Goal: Task Accomplishment & Management: Manage account settings

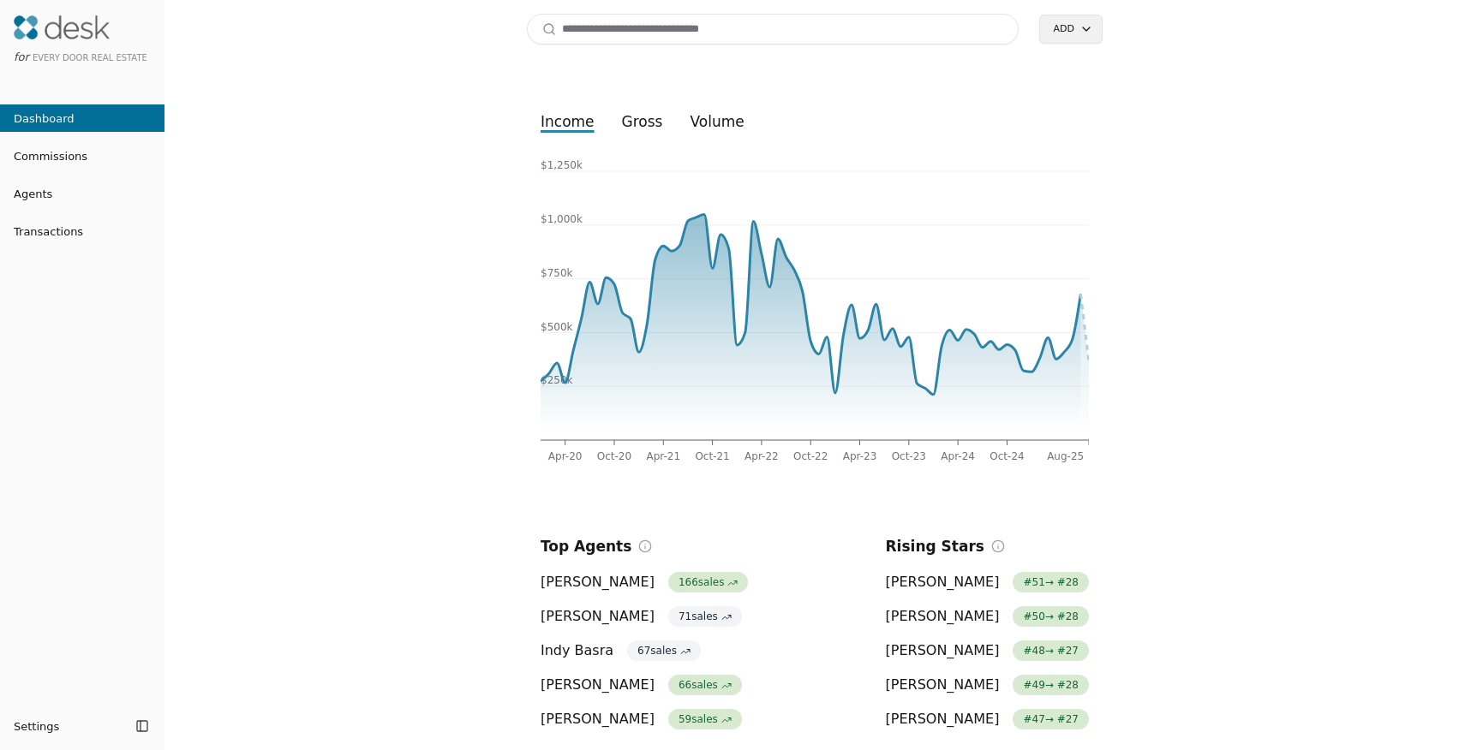
click at [612, 32] on input at bounding box center [773, 29] width 492 height 31
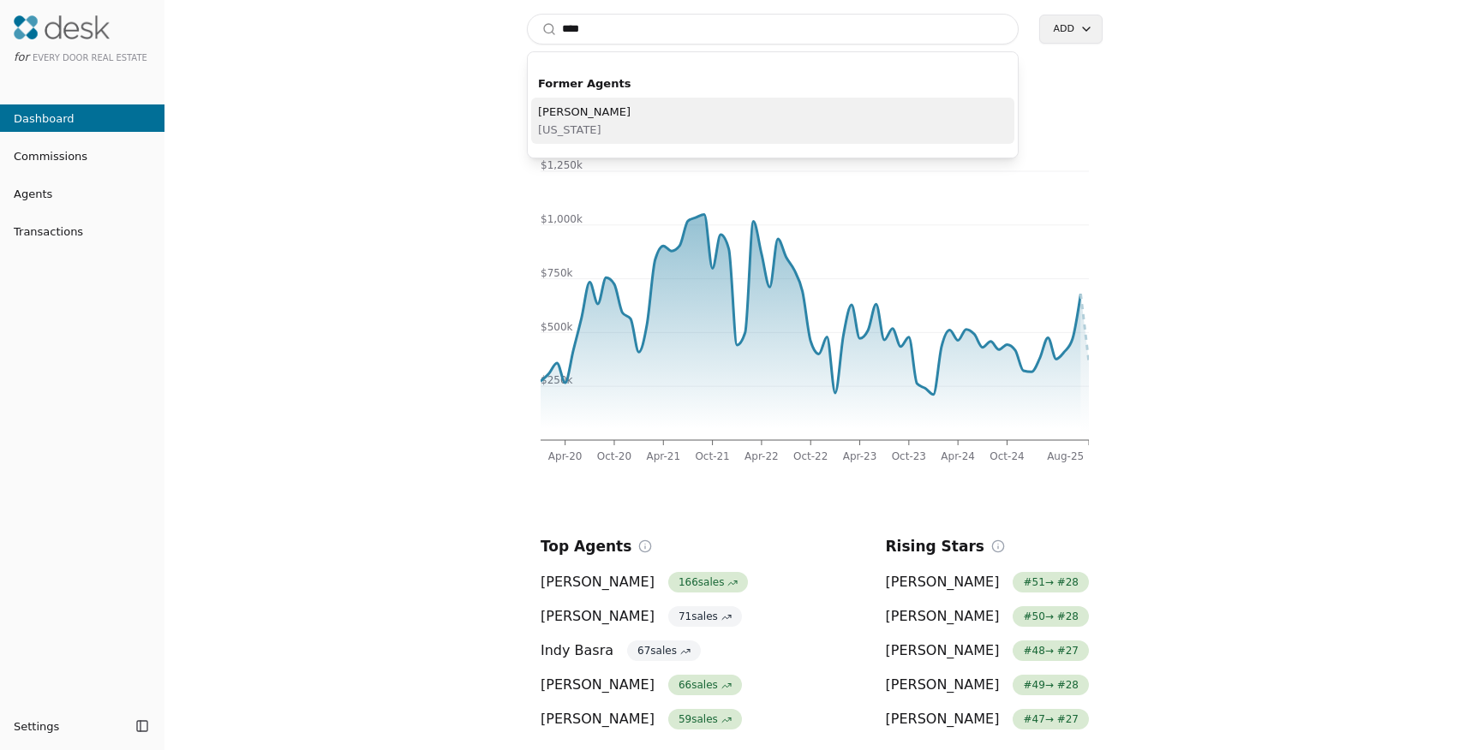
type input "****"
click at [642, 121] on div "[PERSON_NAME] [US_STATE]" at bounding box center [772, 121] width 483 height 46
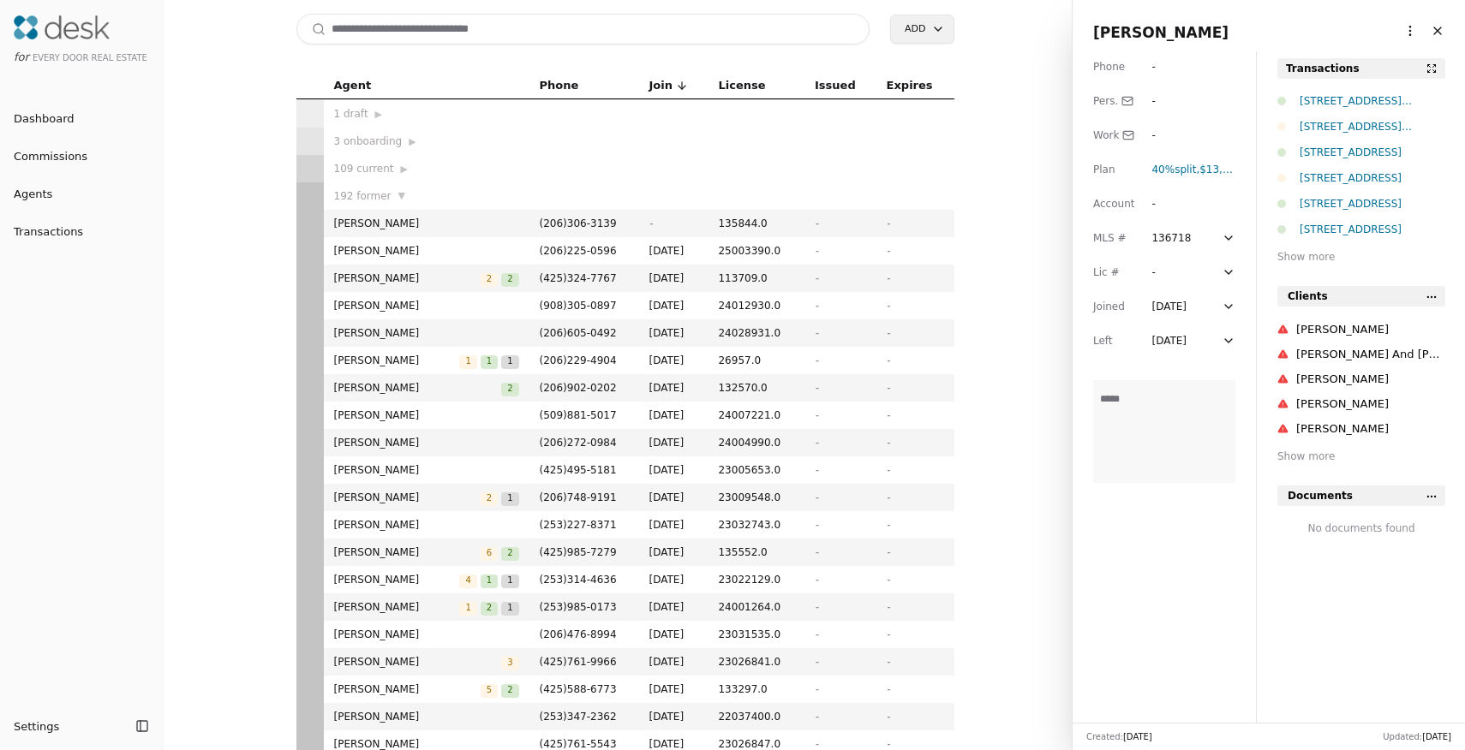
click at [1340, 72] on div "Transactions" at bounding box center [1323, 68] width 74 height 17
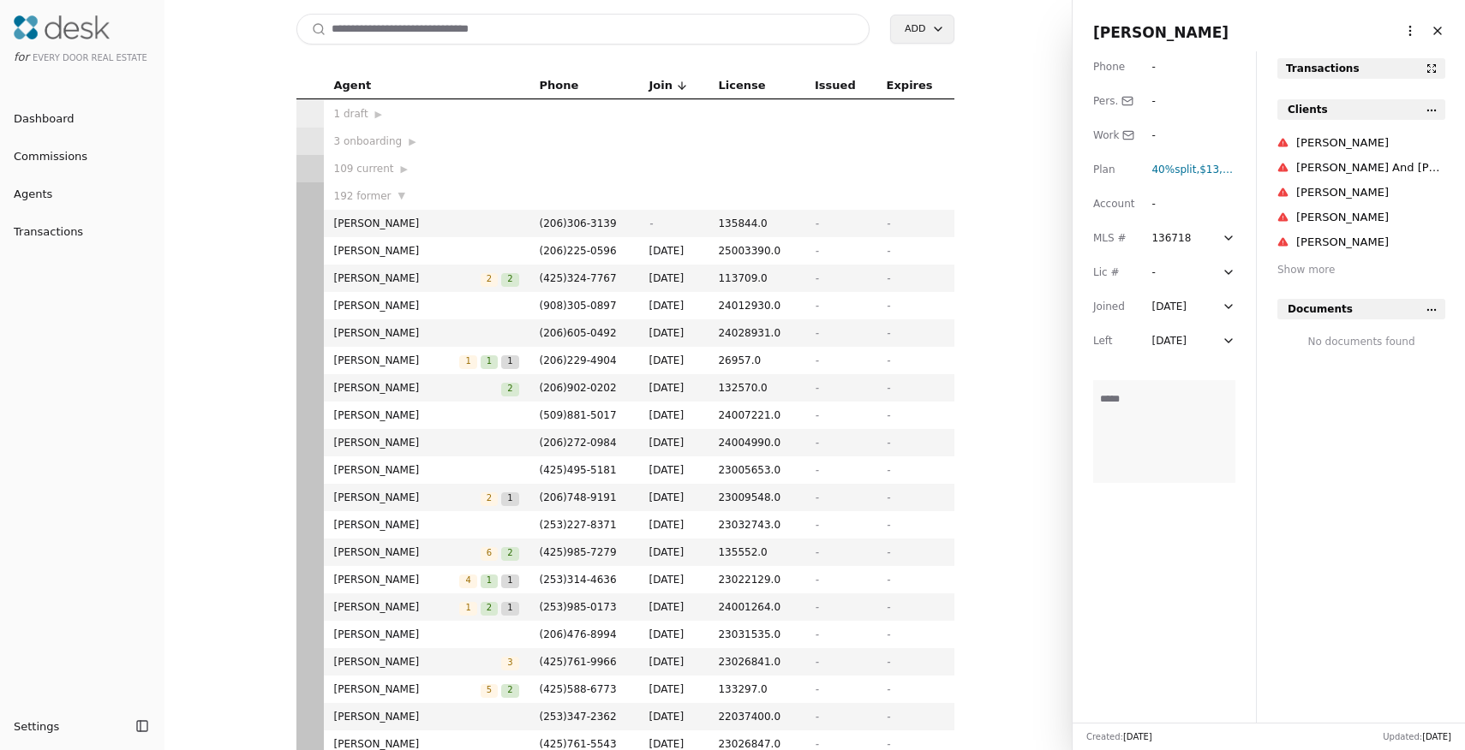
click at [1340, 72] on div "Transactions" at bounding box center [1323, 68] width 74 height 17
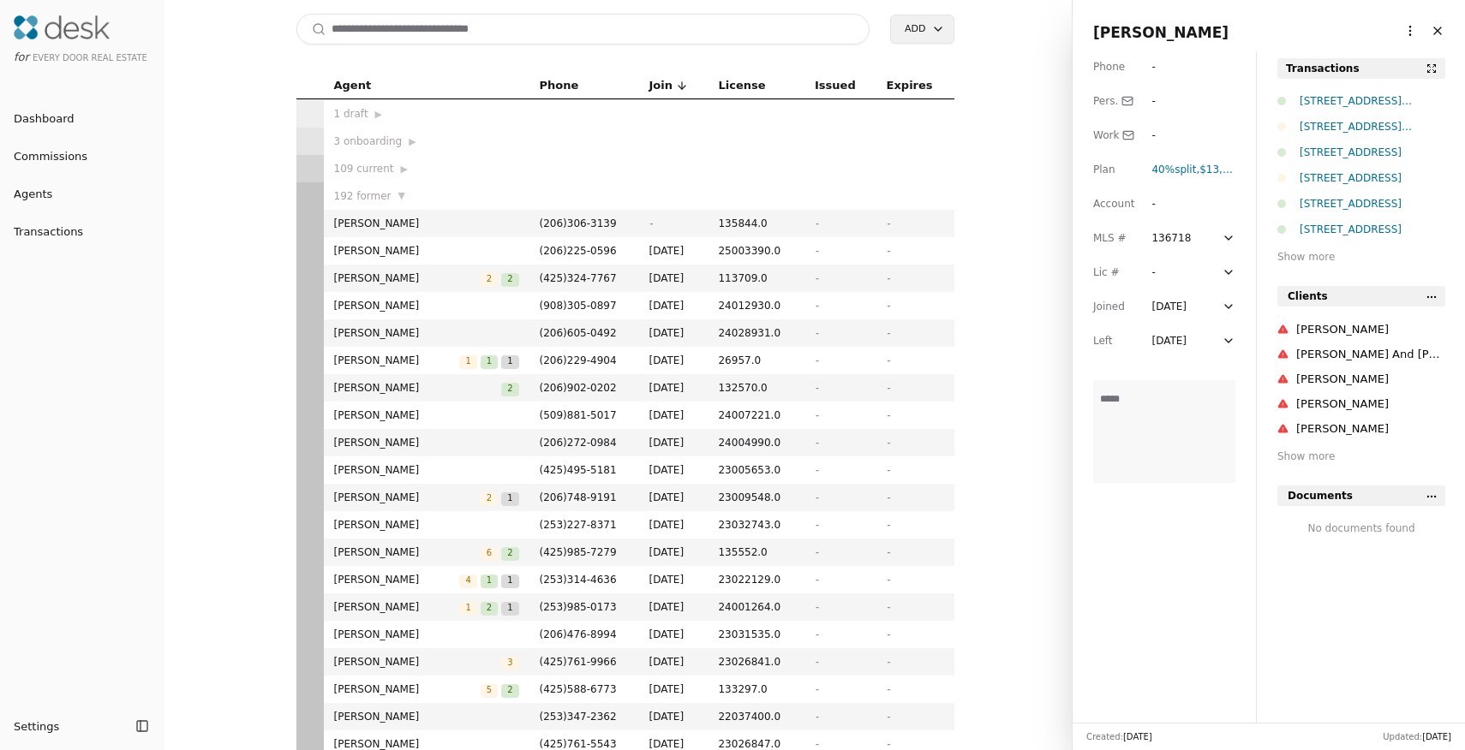
click at [1318, 256] on div "Show more" at bounding box center [1361, 256] width 168 height 17
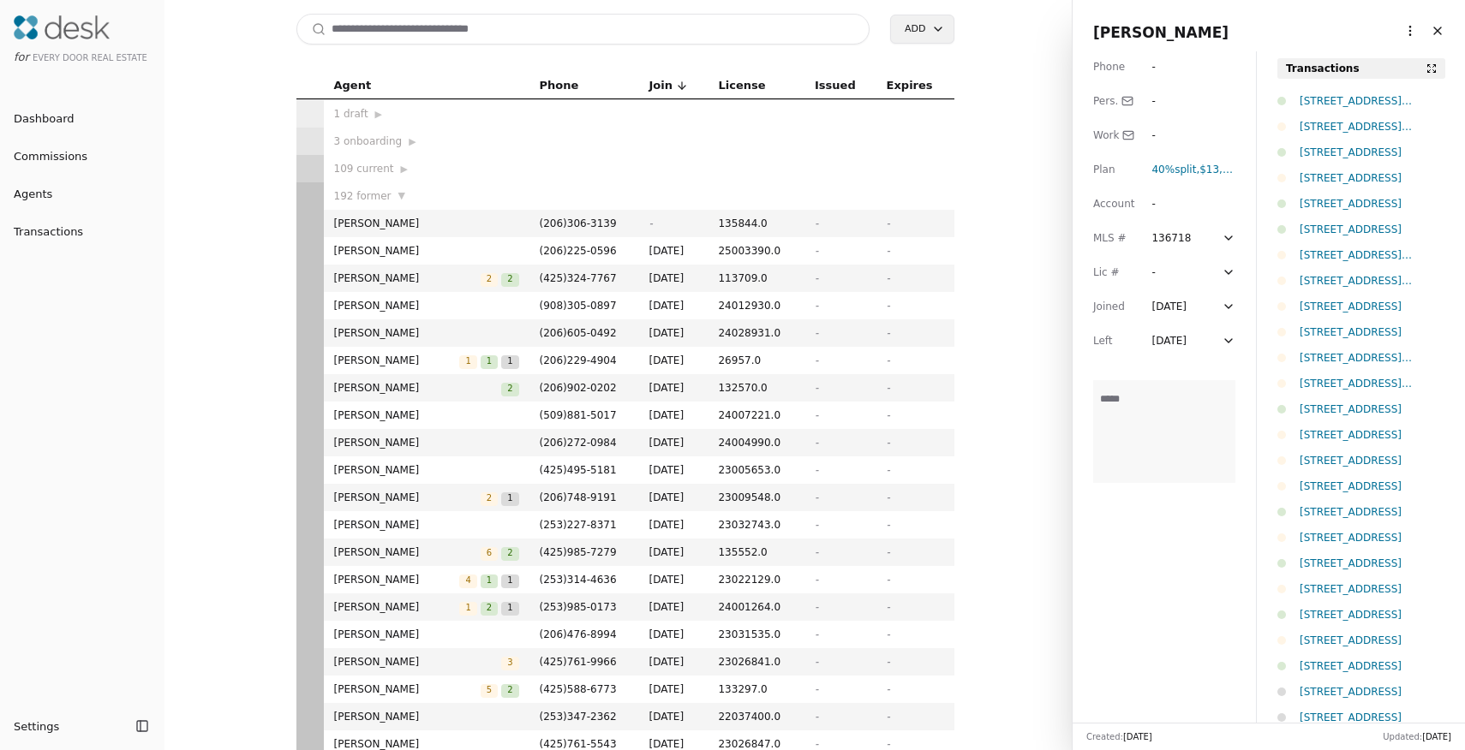
click at [1429, 70] on button at bounding box center [1431, 68] width 21 height 21
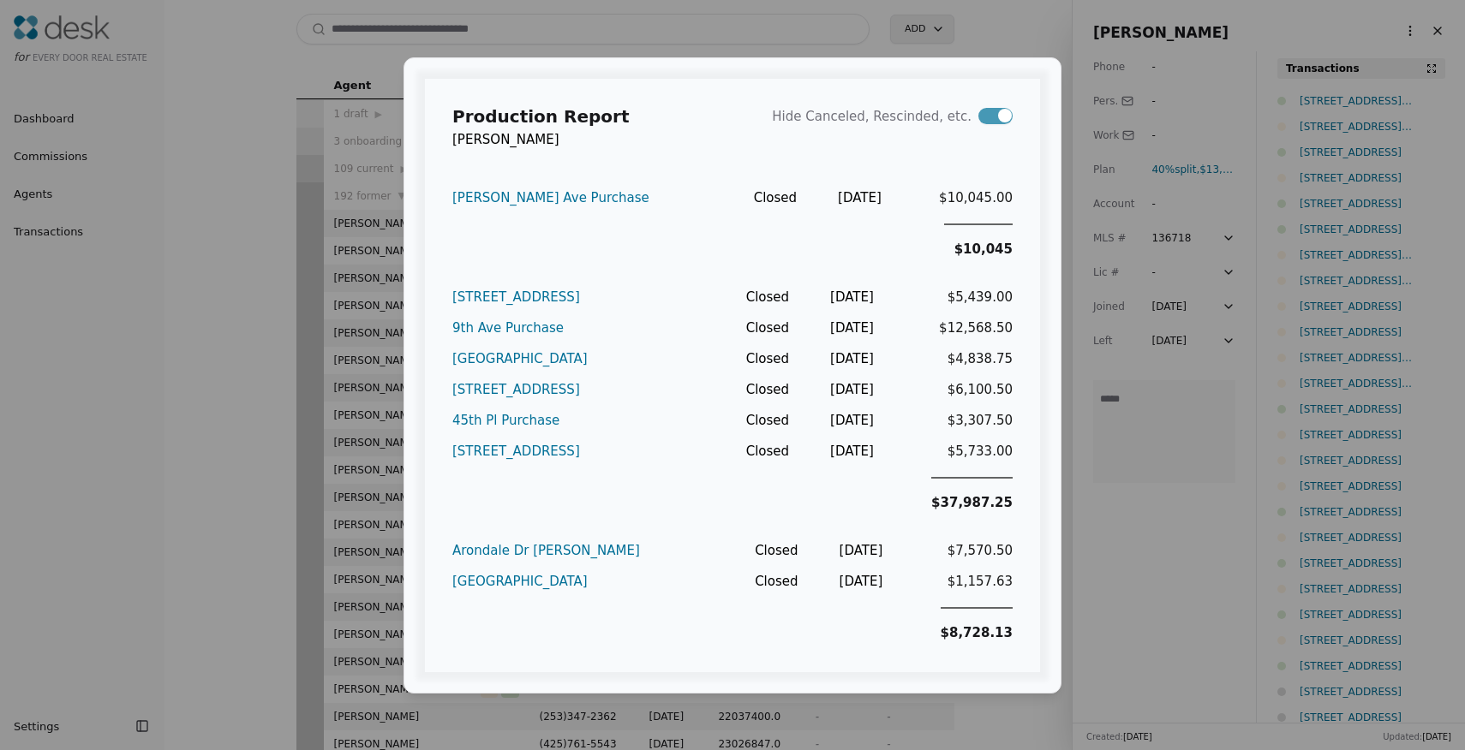
click at [1099, 515] on div "Production Report [PERSON_NAME] Hide Canceled, Rescinded, etc. [PERSON_NAME][GE…" at bounding box center [732, 375] width 1465 height 750
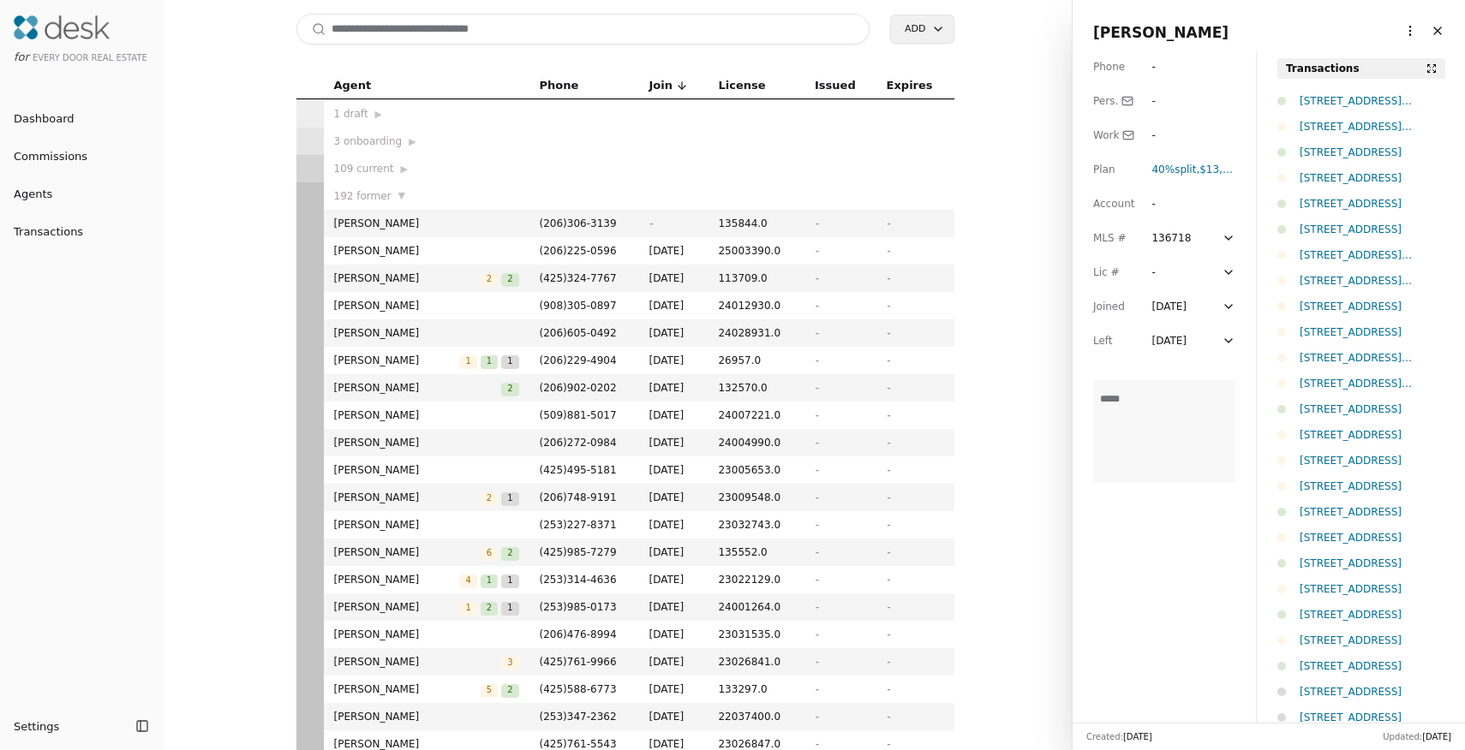
click at [1429, 71] on button at bounding box center [1431, 68] width 21 height 21
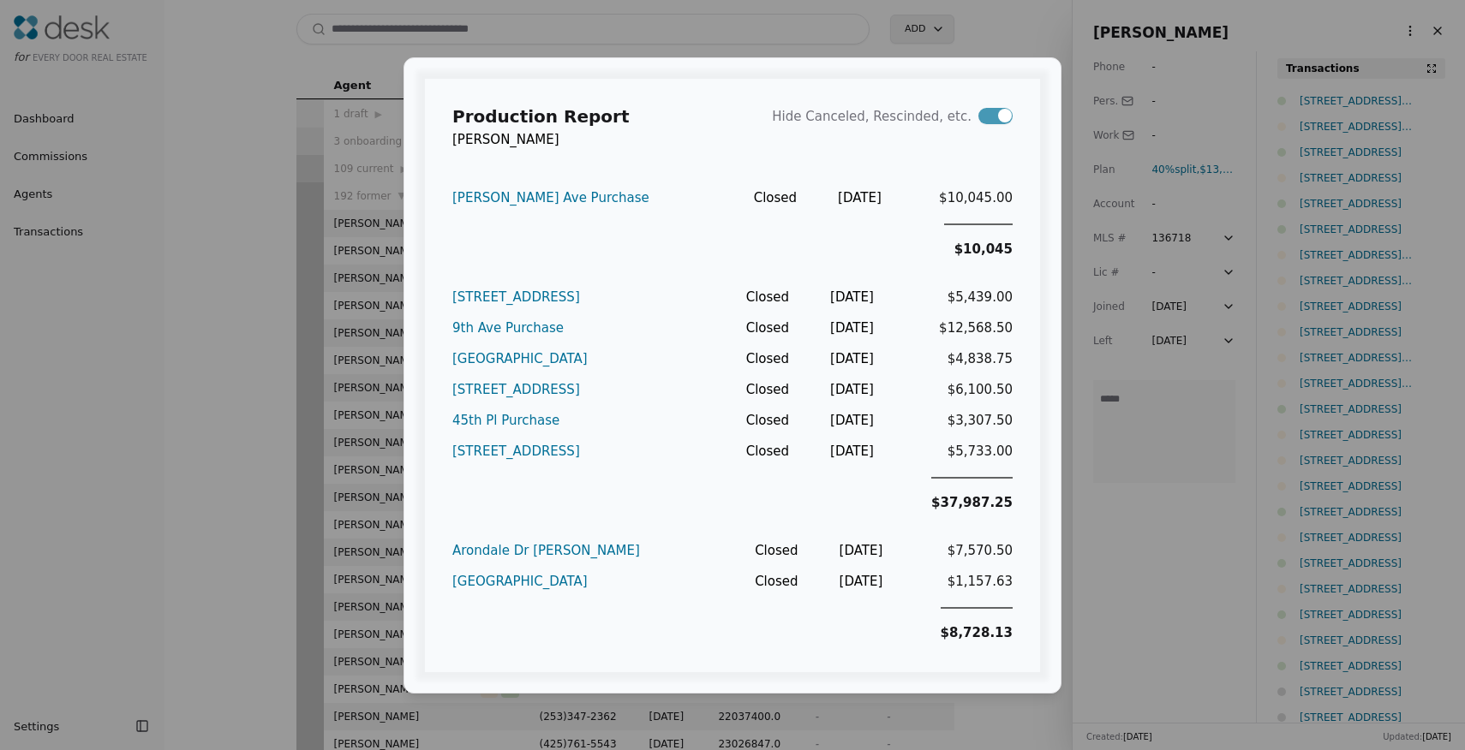
click at [1083, 530] on div "Production Report Mike Voorhees Hide Canceled, Rescinded, etc. Morris Ave Purch…" at bounding box center [732, 375] width 1465 height 750
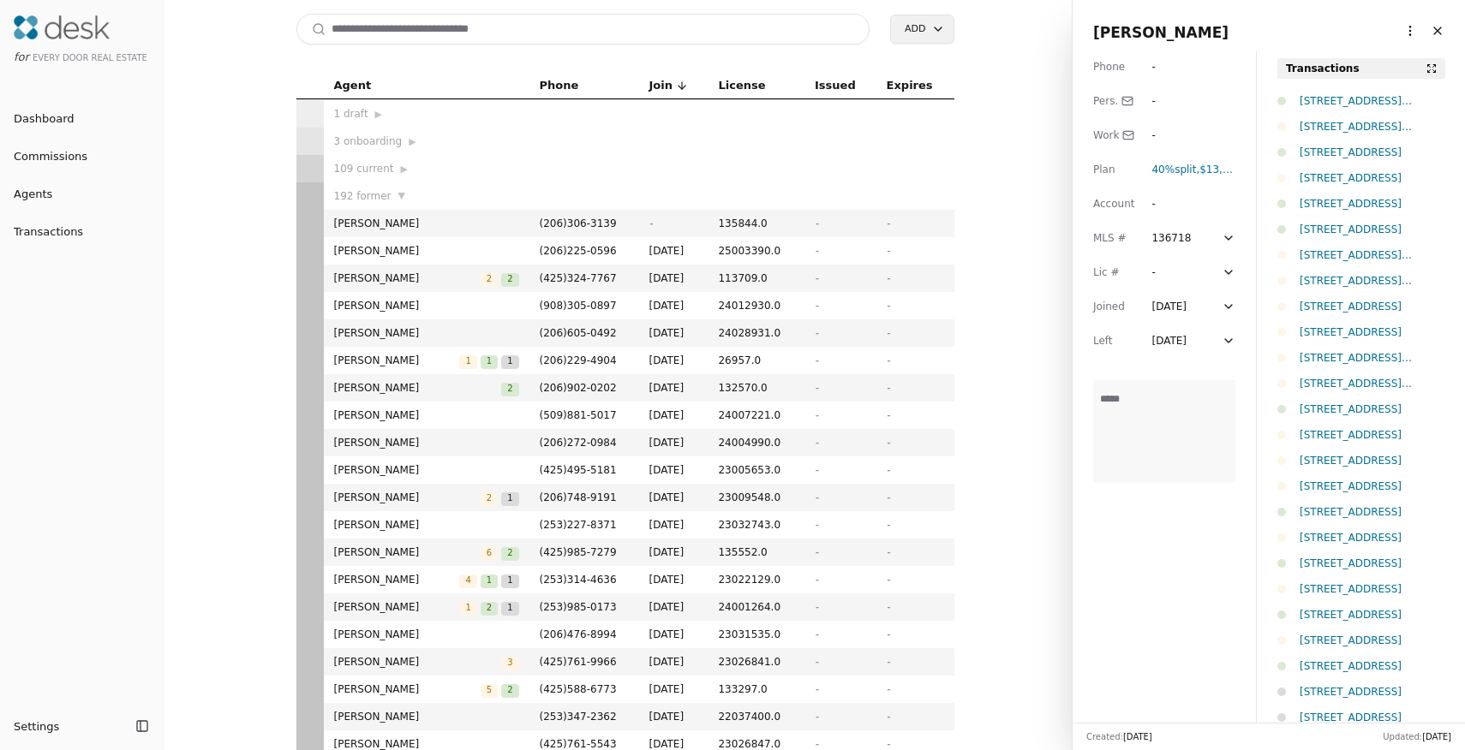
click at [1311, 69] on div "Transactions" at bounding box center [1323, 68] width 74 height 17
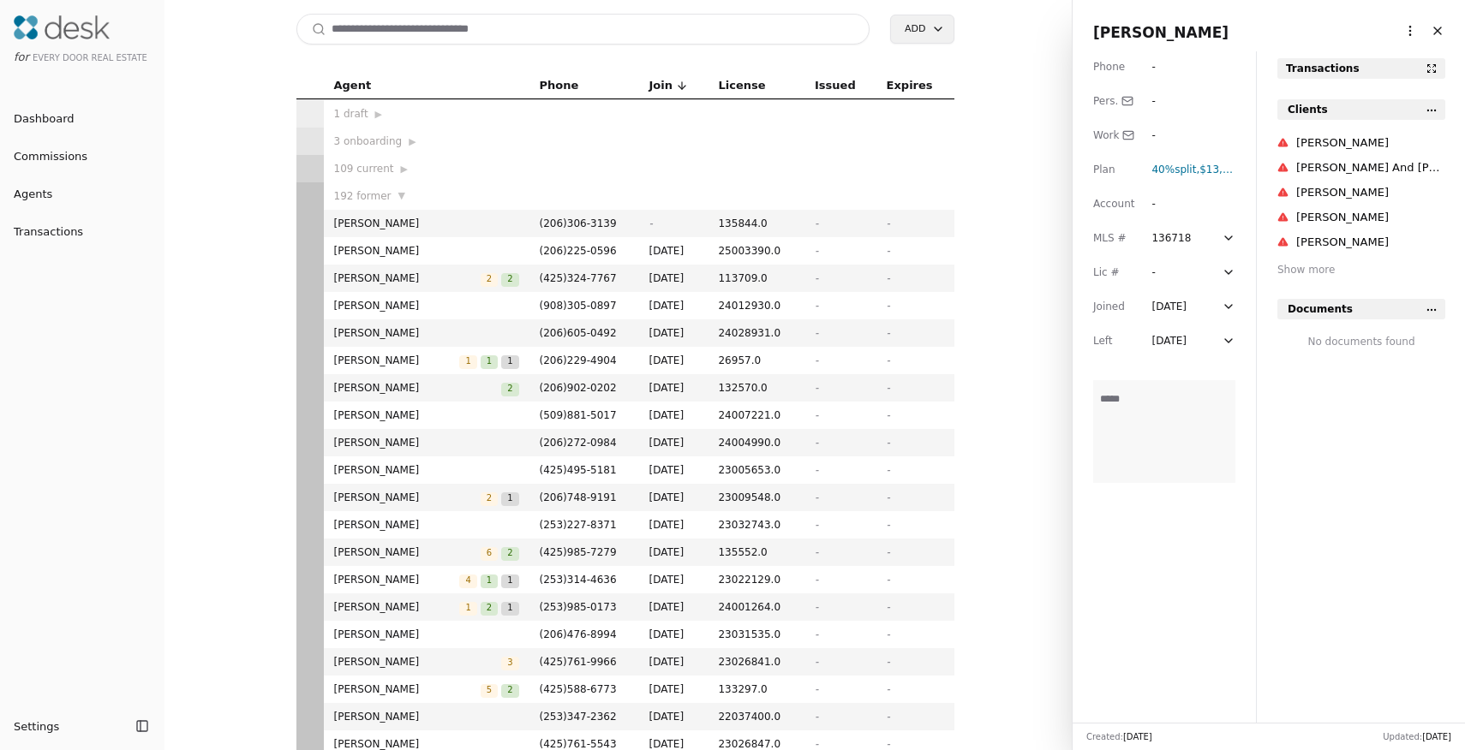
click at [1311, 69] on div "Transactions" at bounding box center [1323, 68] width 74 height 17
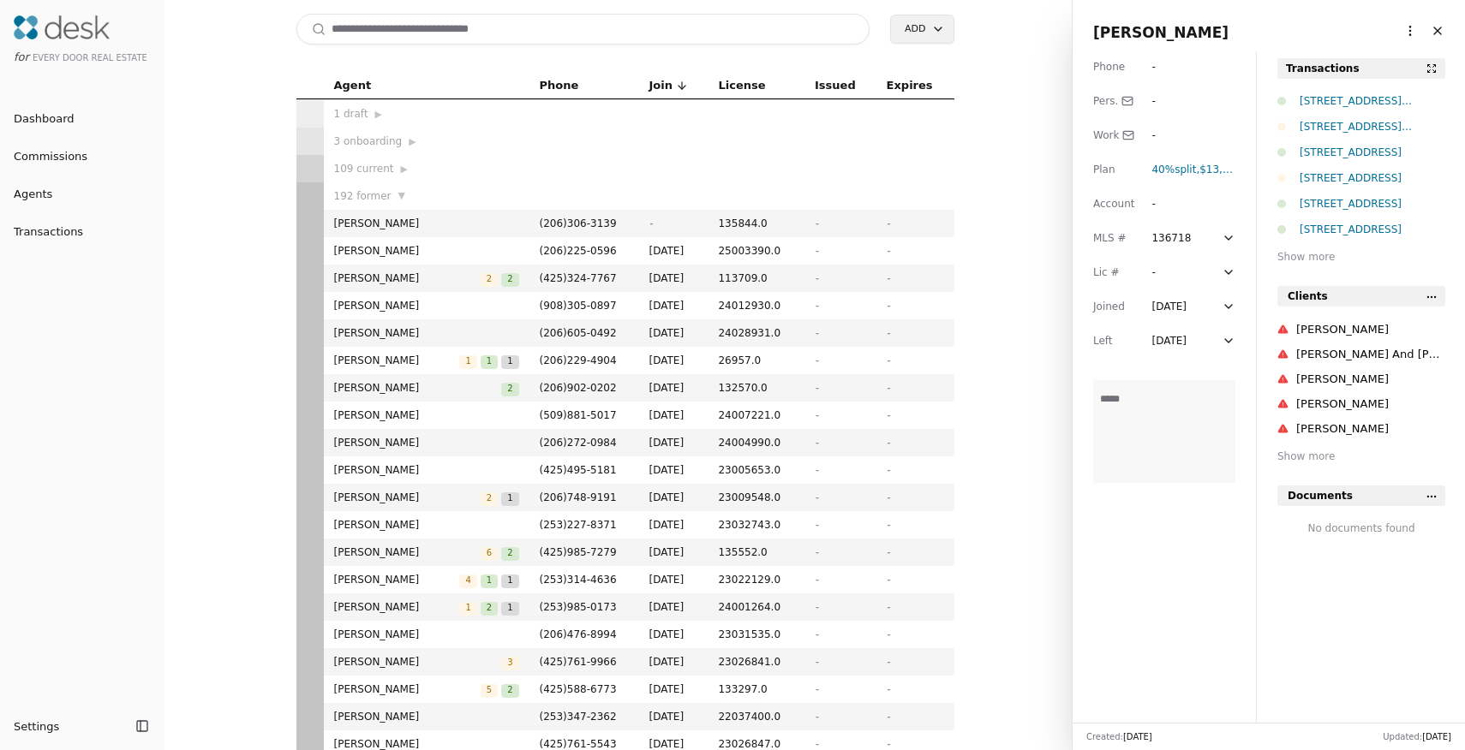
click at [1316, 258] on div "Show more" at bounding box center [1361, 256] width 168 height 17
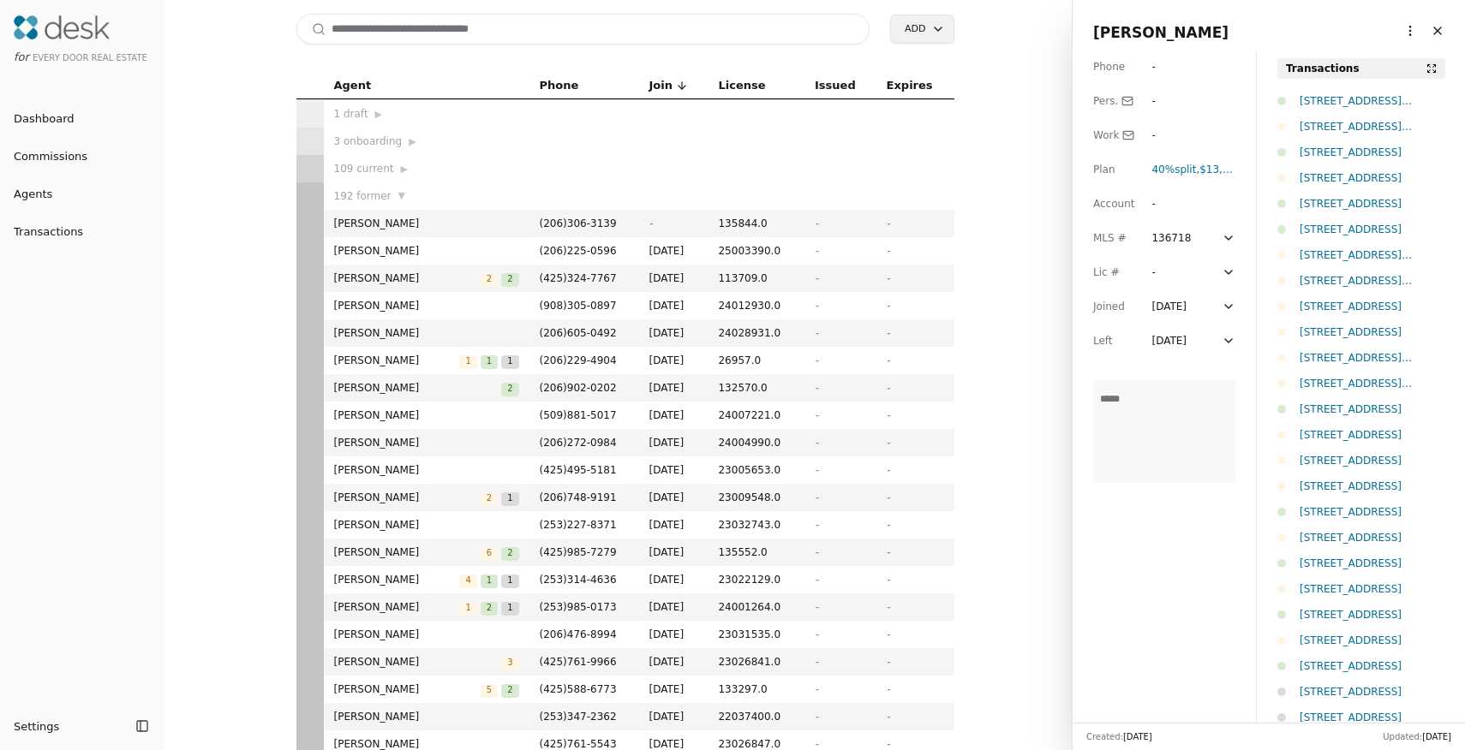
click at [1393, 33] on html "for Every Door Real Estate Dashboard Commissions Agents Transactions Settings T…" at bounding box center [732, 375] width 1465 height 750
click at [1368, 96] on link "Navigate as Agent" at bounding box center [1356, 95] width 103 height 18
